Goal: Find specific page/section: Find specific page/section

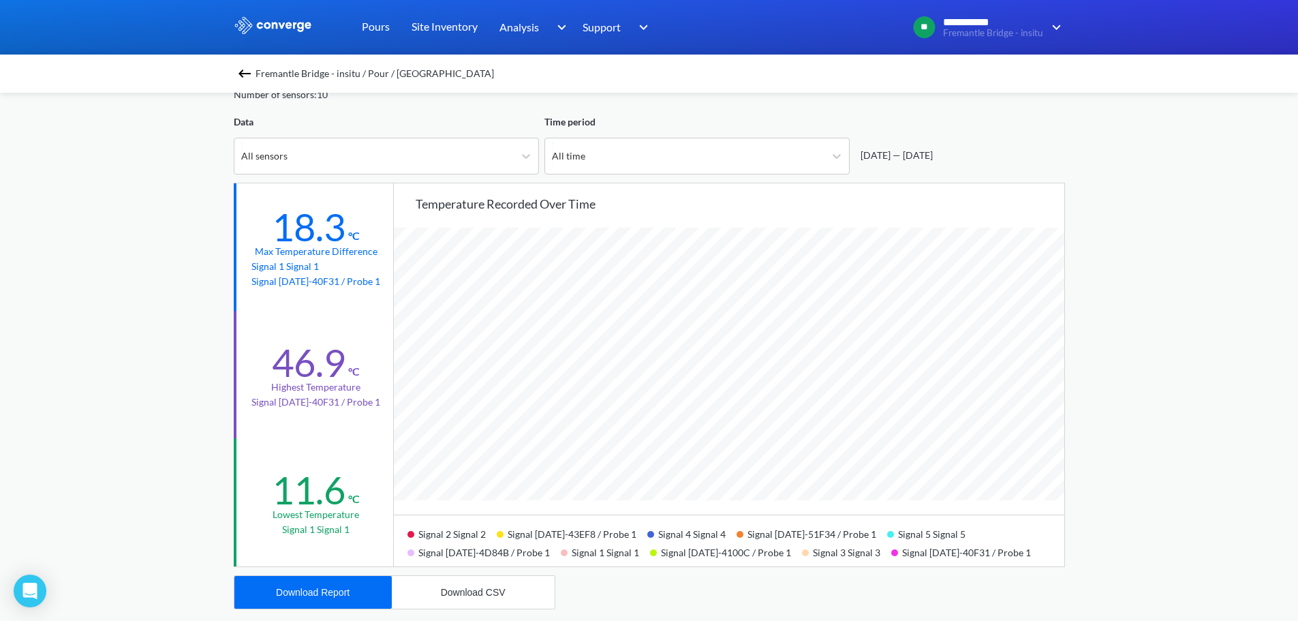
scroll to position [1142, 1298]
click at [152, 286] on div "**********" at bounding box center [649, 503] width 1298 height 1142
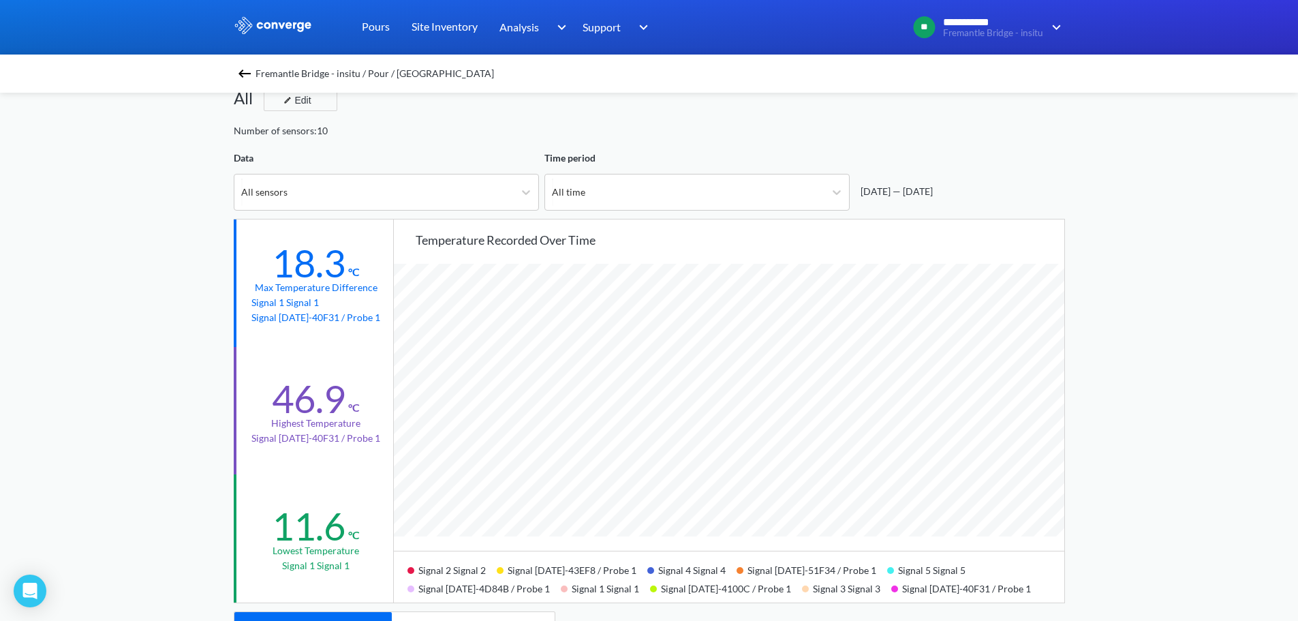
scroll to position [0, 0]
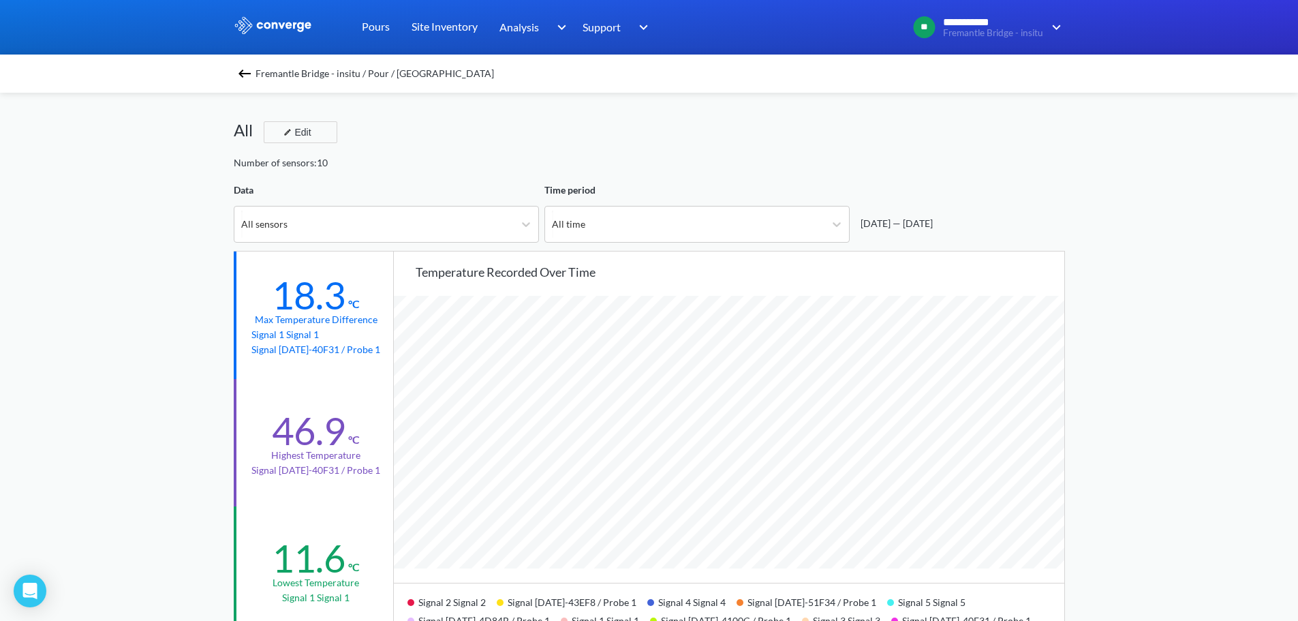
click at [162, 213] on div "**********" at bounding box center [649, 571] width 1298 height 1142
click at [242, 80] on img at bounding box center [245, 73] width 16 height 16
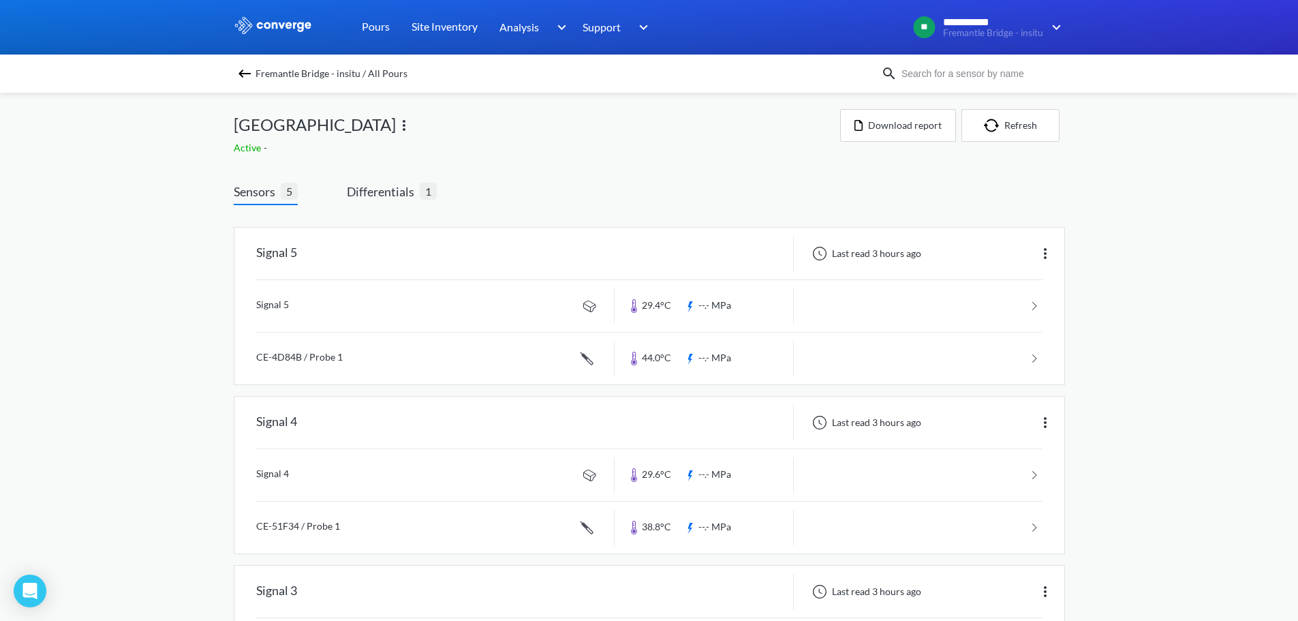
click at [242, 72] on img at bounding box center [245, 73] width 16 height 16
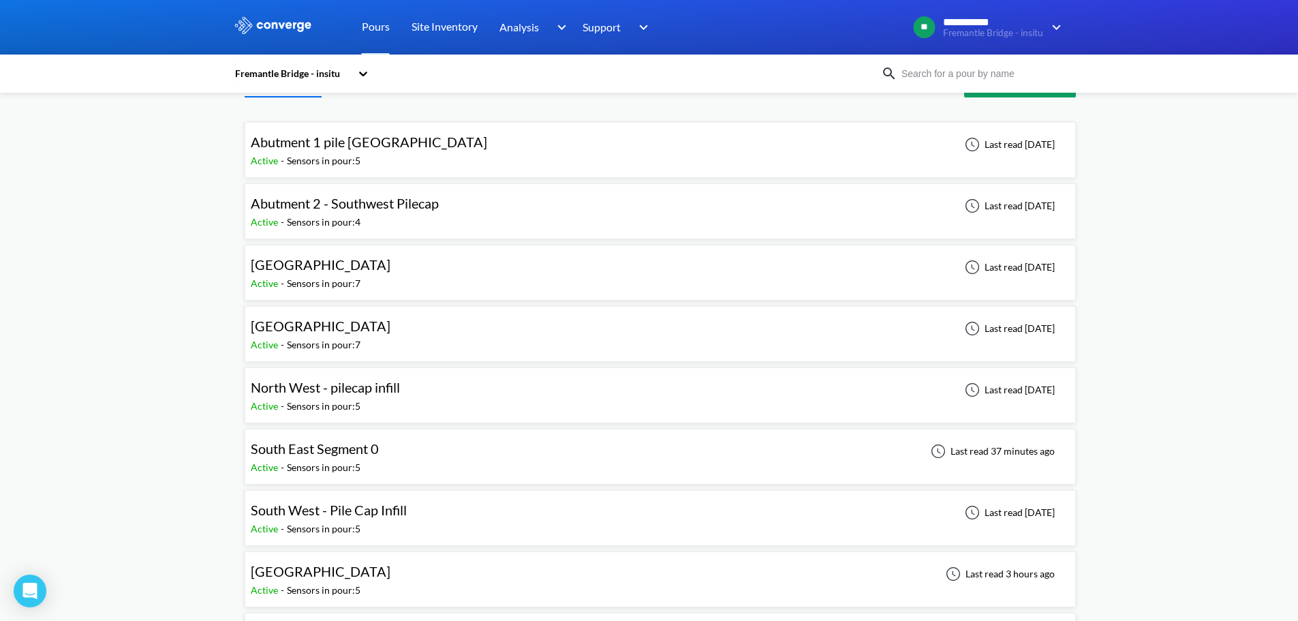
scroll to position [68, 0]
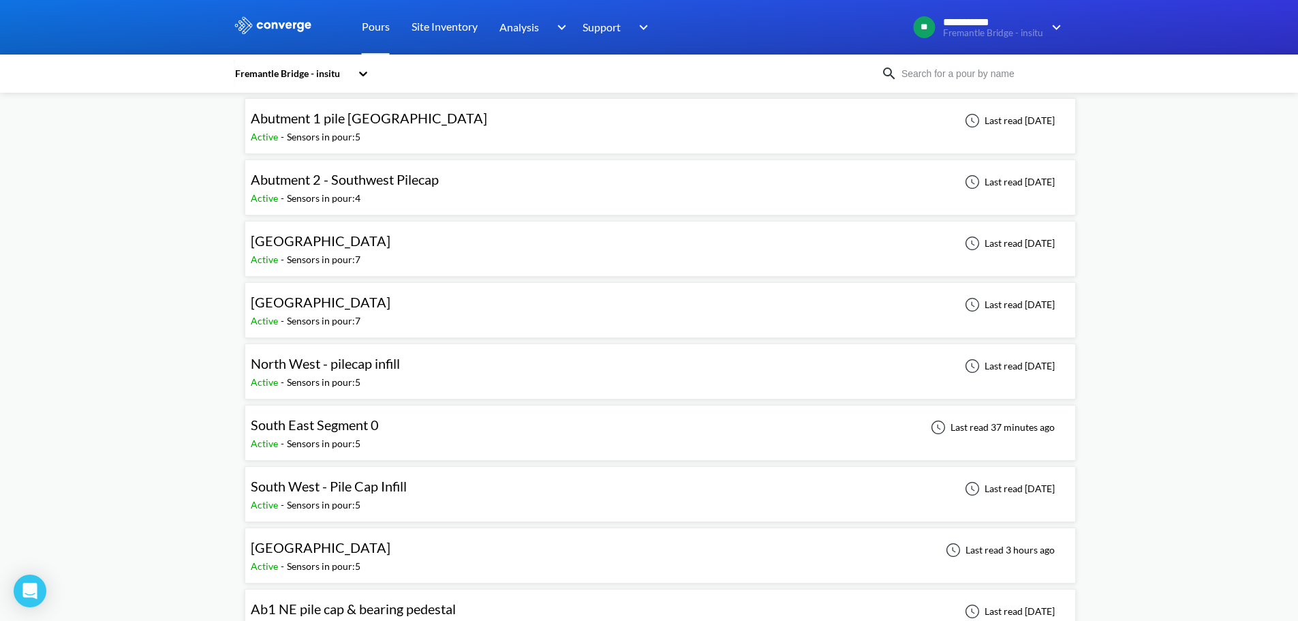
click at [345, 427] on span "South East Segment 0" at bounding box center [315, 424] width 128 height 16
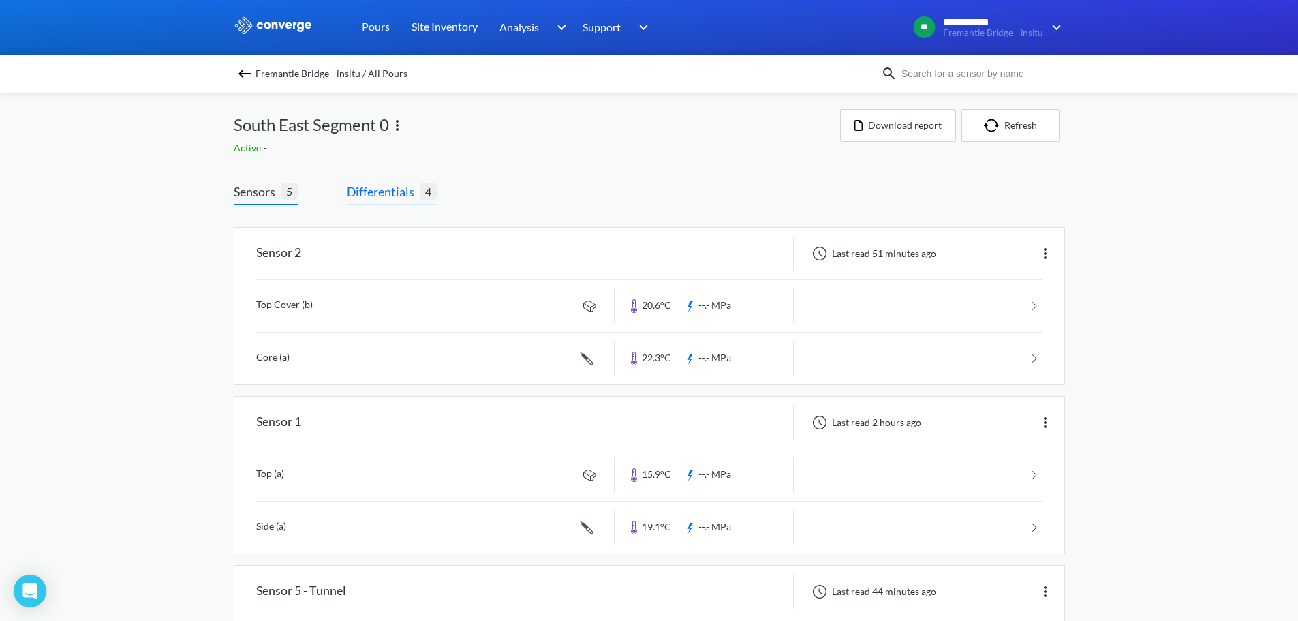
click at [404, 194] on span "Differentials" at bounding box center [383, 191] width 73 height 19
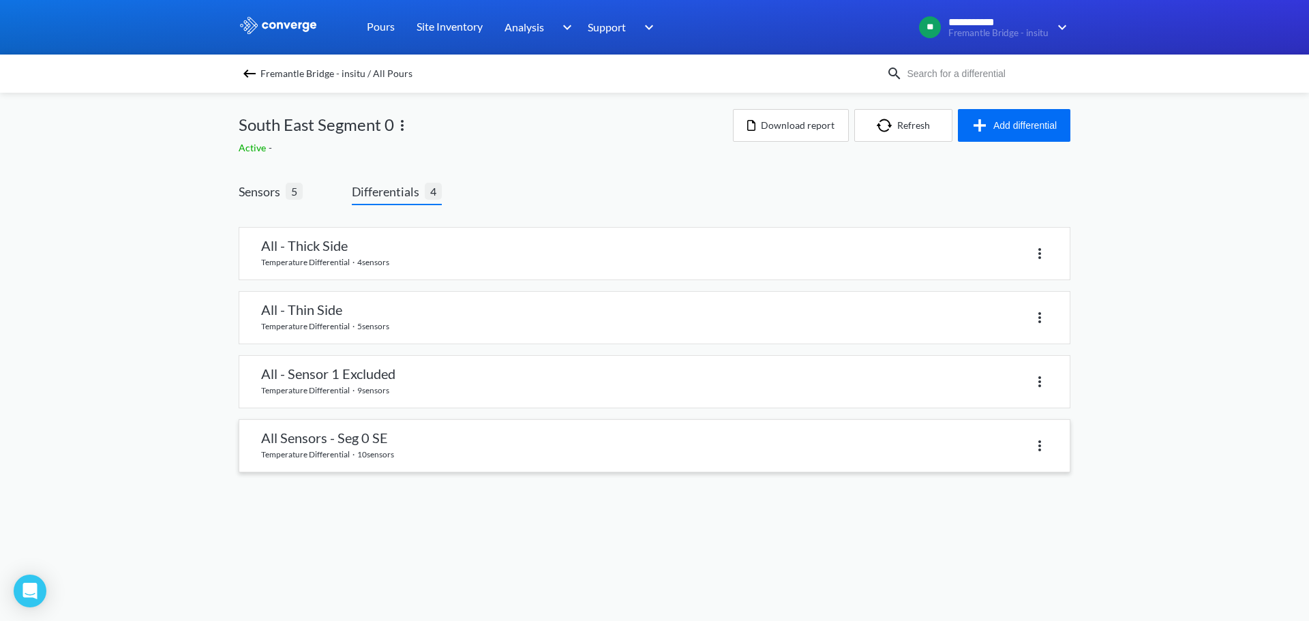
click at [369, 451] on link at bounding box center [654, 446] width 830 height 52
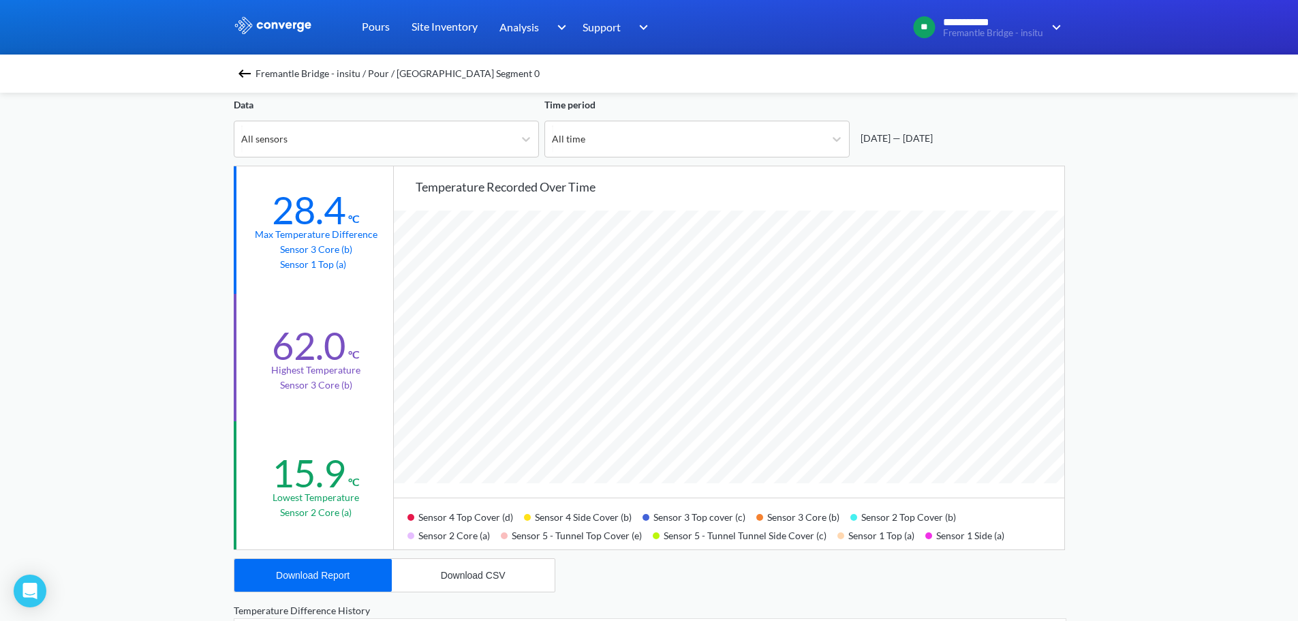
scroll to position [136, 0]
